Goal: Transaction & Acquisition: Download file/media

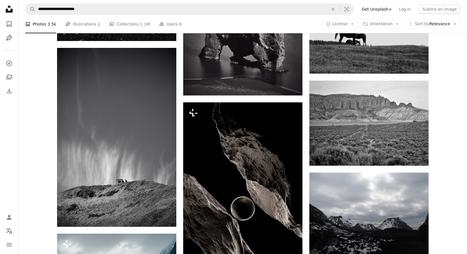
scroll to position [9714, 0]
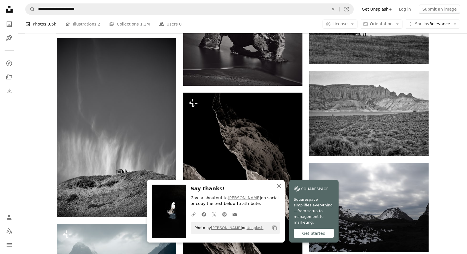
click at [281, 188] on icon "button" at bounding box center [279, 186] width 4 height 4
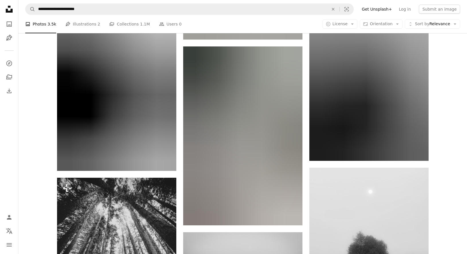
scroll to position [10351, 0]
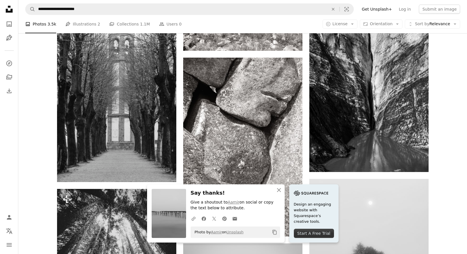
scroll to position [10339, 0]
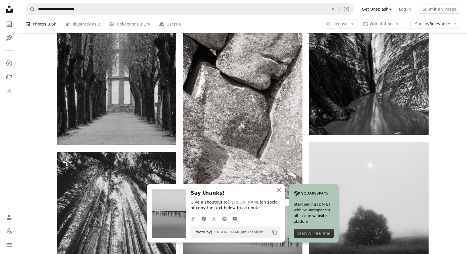
scroll to position [10385, 0]
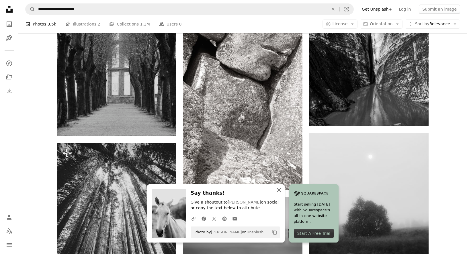
click at [282, 190] on icon "An X shape" at bounding box center [279, 190] width 7 height 7
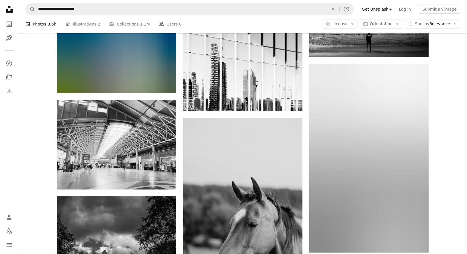
scroll to position [11657, 0]
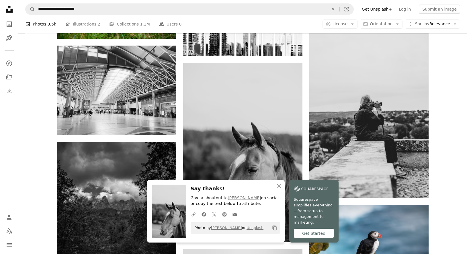
scroll to position [11710, 0]
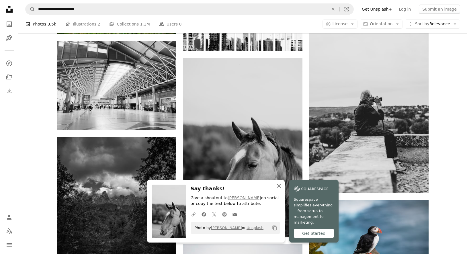
click at [281, 188] on icon "button" at bounding box center [279, 186] width 4 height 4
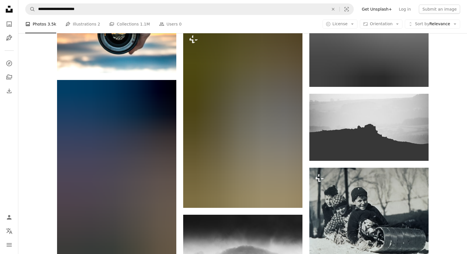
scroll to position [12908, 0]
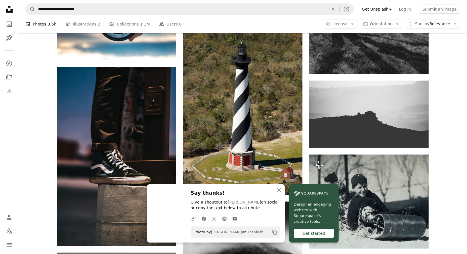
scroll to position [12929, 0]
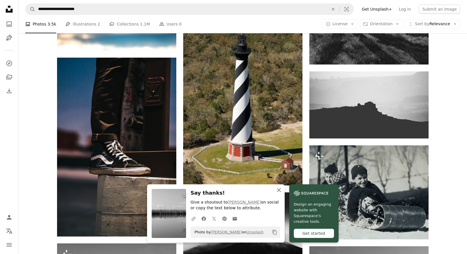
click at [281, 192] on icon "button" at bounding box center [279, 190] width 4 height 4
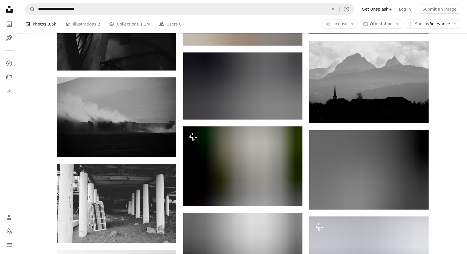
scroll to position [13679, 0]
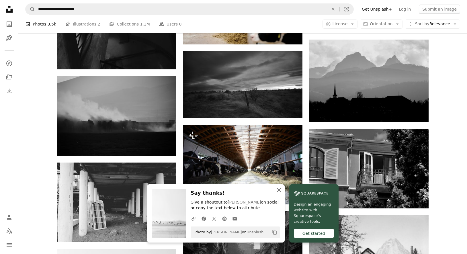
click at [282, 191] on icon "An X shape" at bounding box center [279, 190] width 7 height 7
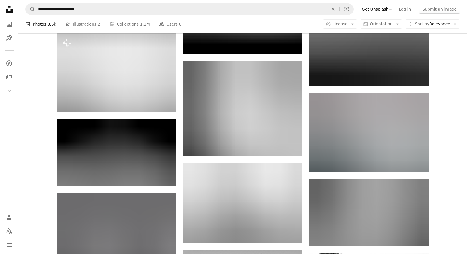
scroll to position [15946, 0]
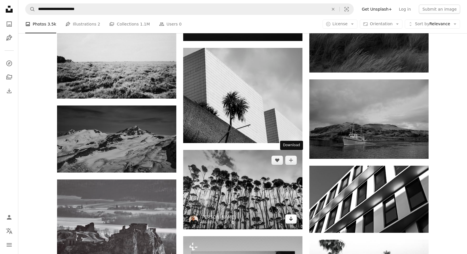
click at [290, 217] on icon "Download" at bounding box center [291, 219] width 4 height 4
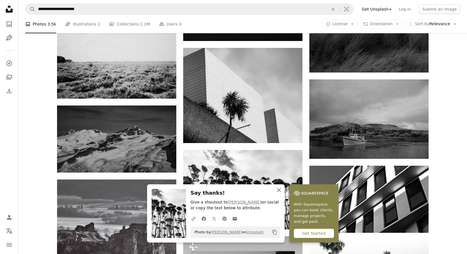
click at [282, 191] on icon "An X shape" at bounding box center [279, 190] width 7 height 7
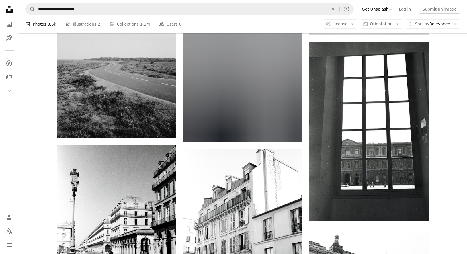
scroll to position [17467, 0]
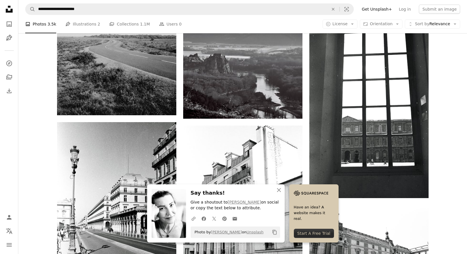
scroll to position [17493, 0]
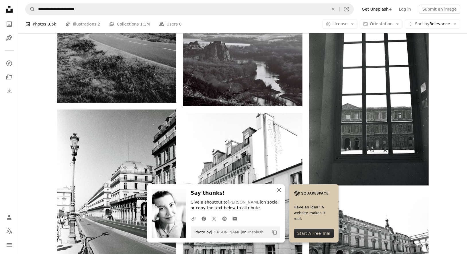
click at [282, 189] on icon "An X shape" at bounding box center [279, 190] width 7 height 7
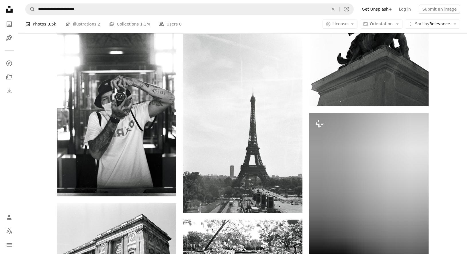
scroll to position [18124, 0]
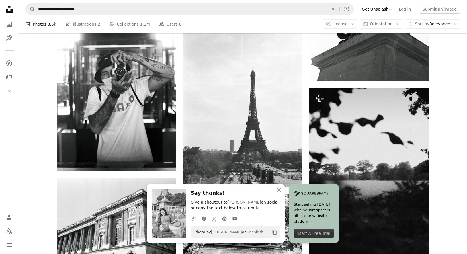
scroll to position [18143, 0]
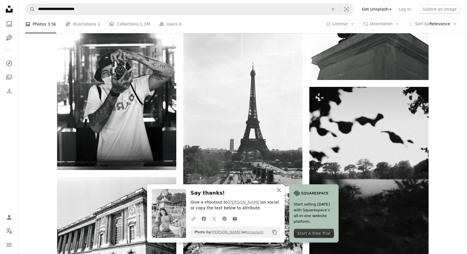
click at [281, 190] on icon "button" at bounding box center [279, 190] width 4 height 4
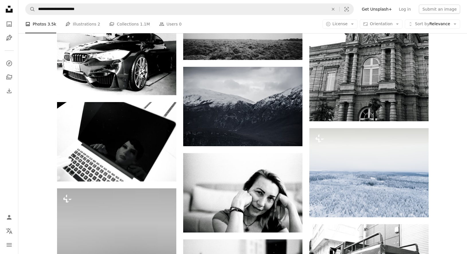
scroll to position [20154, 0]
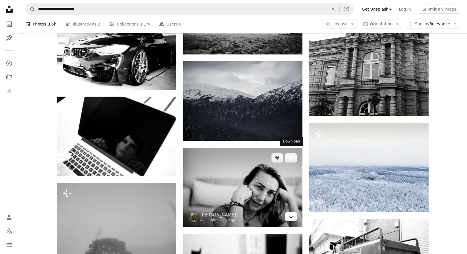
click at [289, 213] on icon "Arrow pointing down" at bounding box center [291, 216] width 5 height 7
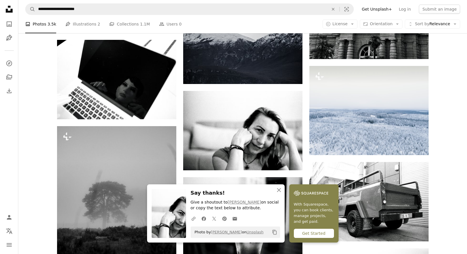
scroll to position [20237, 0]
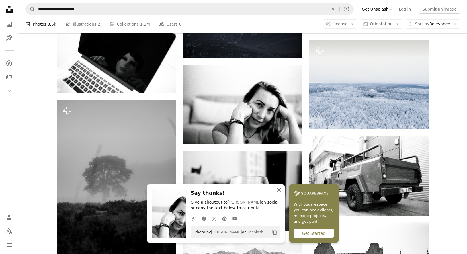
click at [282, 191] on icon "An X shape" at bounding box center [279, 190] width 7 height 7
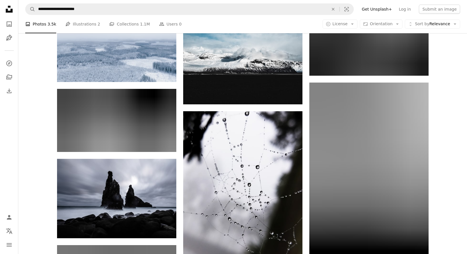
scroll to position [21179, 0]
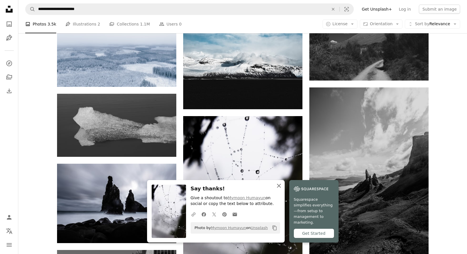
click at [282, 189] on icon "An X shape" at bounding box center [279, 185] width 7 height 7
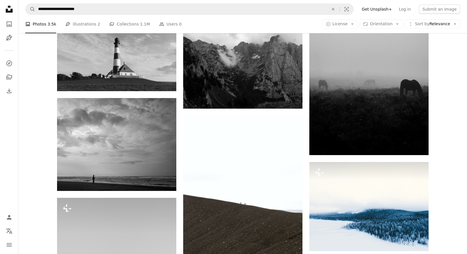
scroll to position [22386, 0]
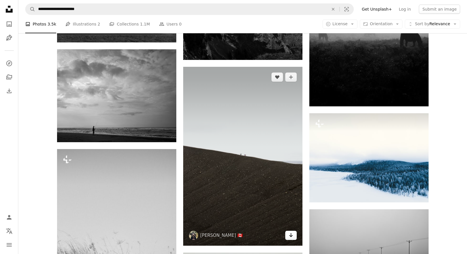
click at [289, 232] on icon "Arrow pointing down" at bounding box center [291, 235] width 5 height 7
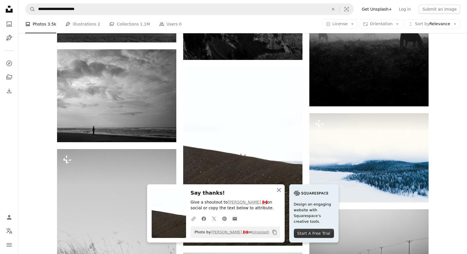
click at [282, 190] on icon "An X shape" at bounding box center [279, 190] width 7 height 7
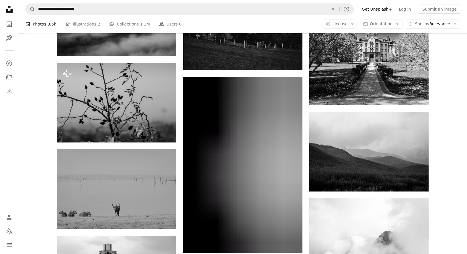
scroll to position [24348, 0]
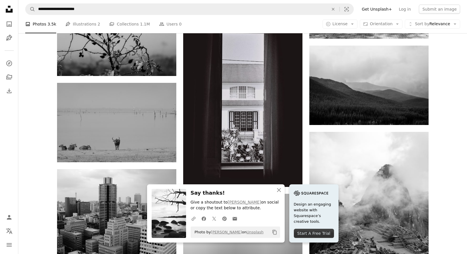
scroll to position [24416, 0]
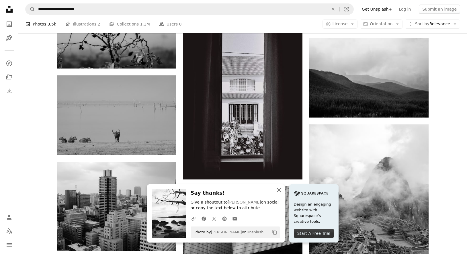
click at [282, 189] on icon "An X shape" at bounding box center [279, 190] width 7 height 7
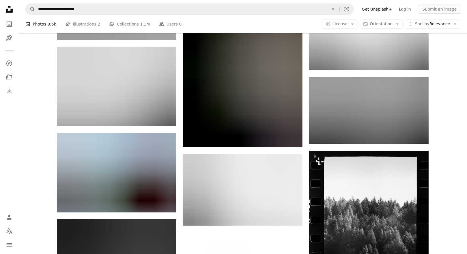
scroll to position [27921, 0]
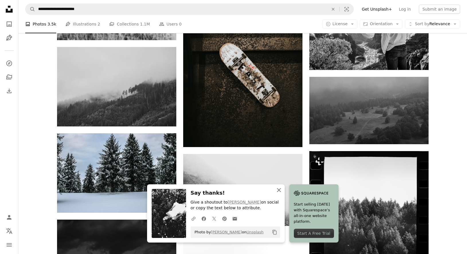
click at [282, 192] on icon "An X shape" at bounding box center [279, 190] width 7 height 7
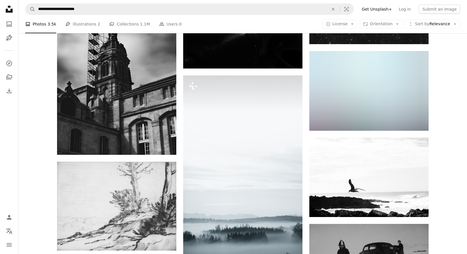
scroll to position [29657, 0]
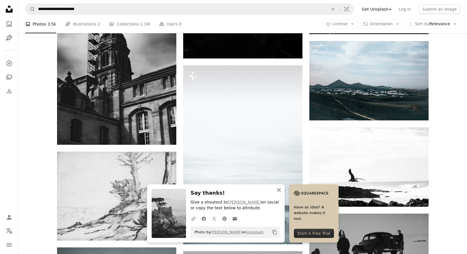
click at [282, 191] on icon "An X shape" at bounding box center [279, 190] width 7 height 7
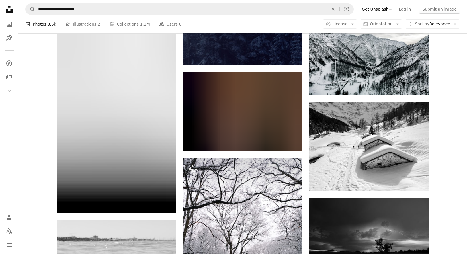
scroll to position [31219, 0]
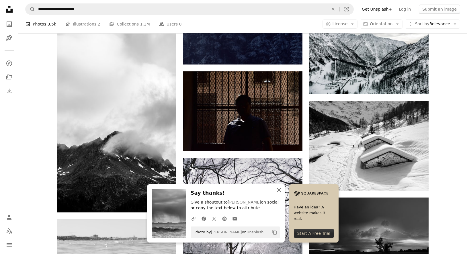
click at [281, 189] on icon "button" at bounding box center [279, 190] width 4 height 4
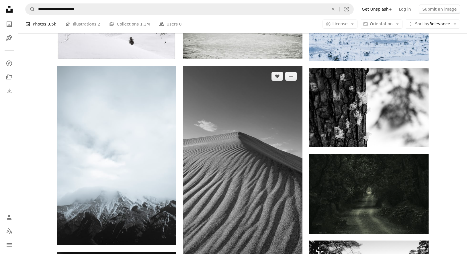
scroll to position [33229, 0]
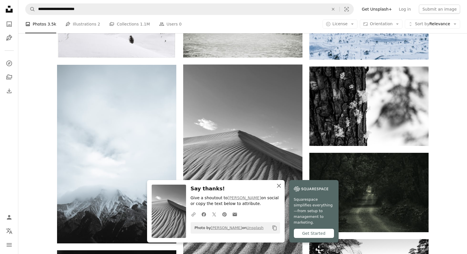
click at [282, 189] on icon "An X shape" at bounding box center [279, 185] width 7 height 7
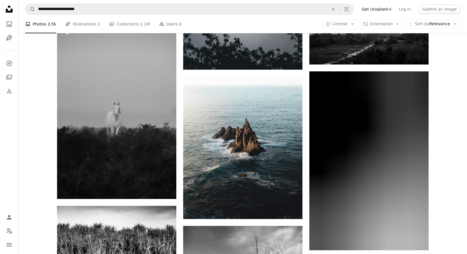
scroll to position [34923, 0]
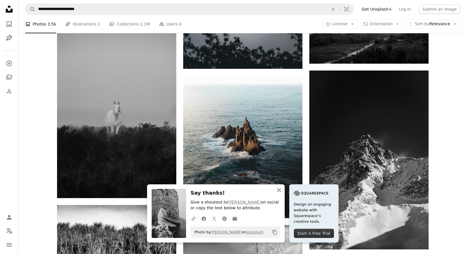
click at [281, 190] on icon "button" at bounding box center [279, 190] width 4 height 4
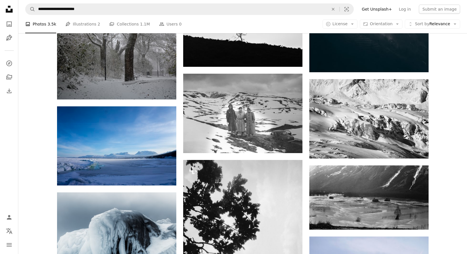
scroll to position [38371, 0]
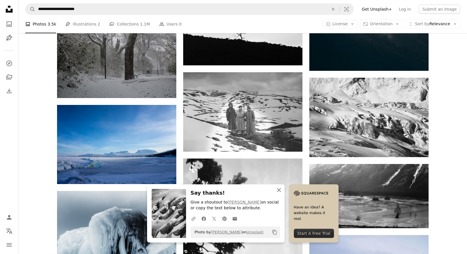
click at [282, 189] on icon "An X shape" at bounding box center [279, 190] width 7 height 7
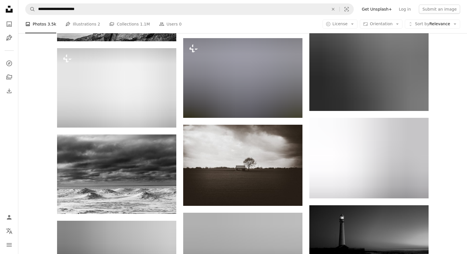
scroll to position [38867, 0]
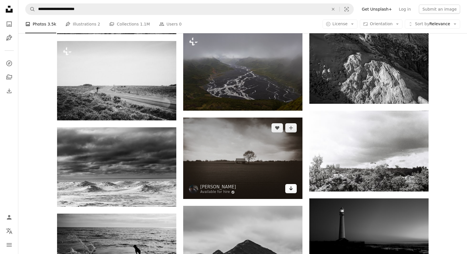
click at [292, 185] on icon "Arrow pointing down" at bounding box center [291, 188] width 5 height 7
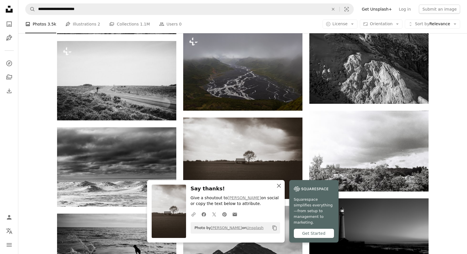
click at [281, 188] on icon "button" at bounding box center [279, 186] width 4 height 4
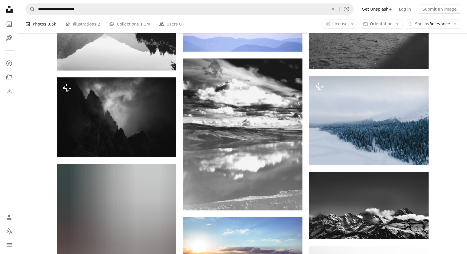
scroll to position [39646, 0]
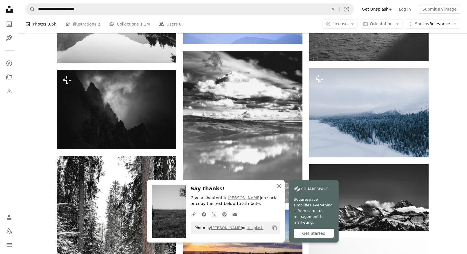
click at [282, 189] on icon "An X shape" at bounding box center [279, 185] width 7 height 7
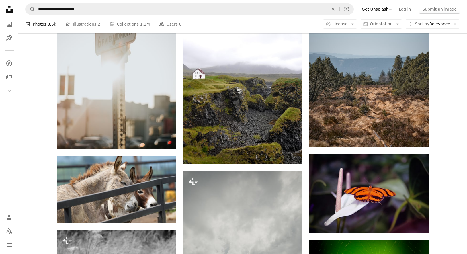
scroll to position [41184, 0]
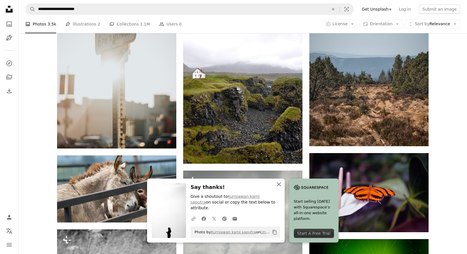
click at [281, 186] on icon "button" at bounding box center [279, 184] width 4 height 4
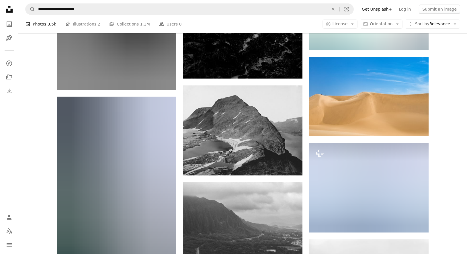
scroll to position [43460, 0]
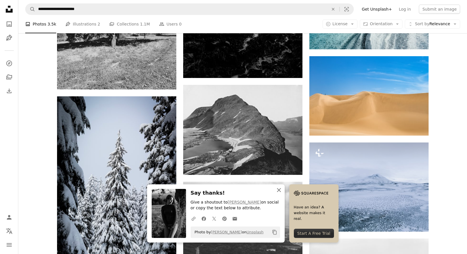
click at [282, 191] on icon "An X shape" at bounding box center [279, 190] width 7 height 7
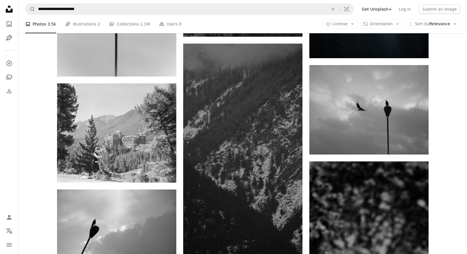
scroll to position [50974, 0]
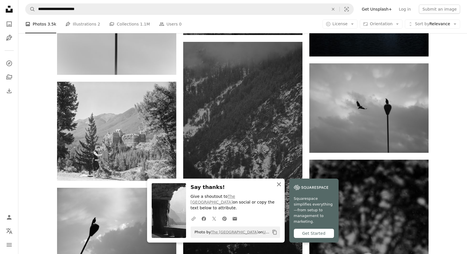
click at [282, 188] on icon "An X shape" at bounding box center [279, 184] width 7 height 7
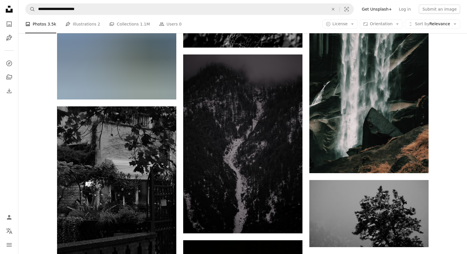
scroll to position [52687, 0]
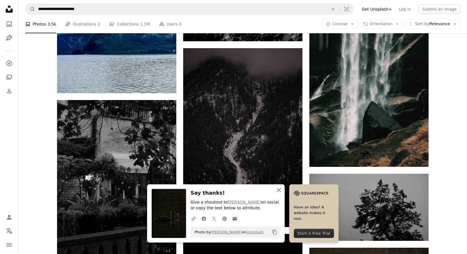
click at [282, 192] on icon "An X shape" at bounding box center [279, 190] width 7 height 7
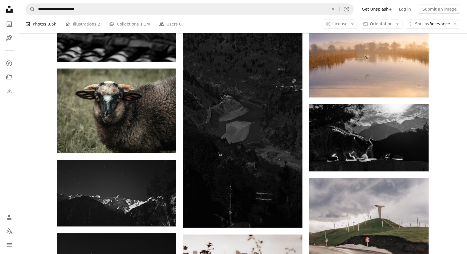
scroll to position [53550, 0]
